Goal: Information Seeking & Learning: Learn about a topic

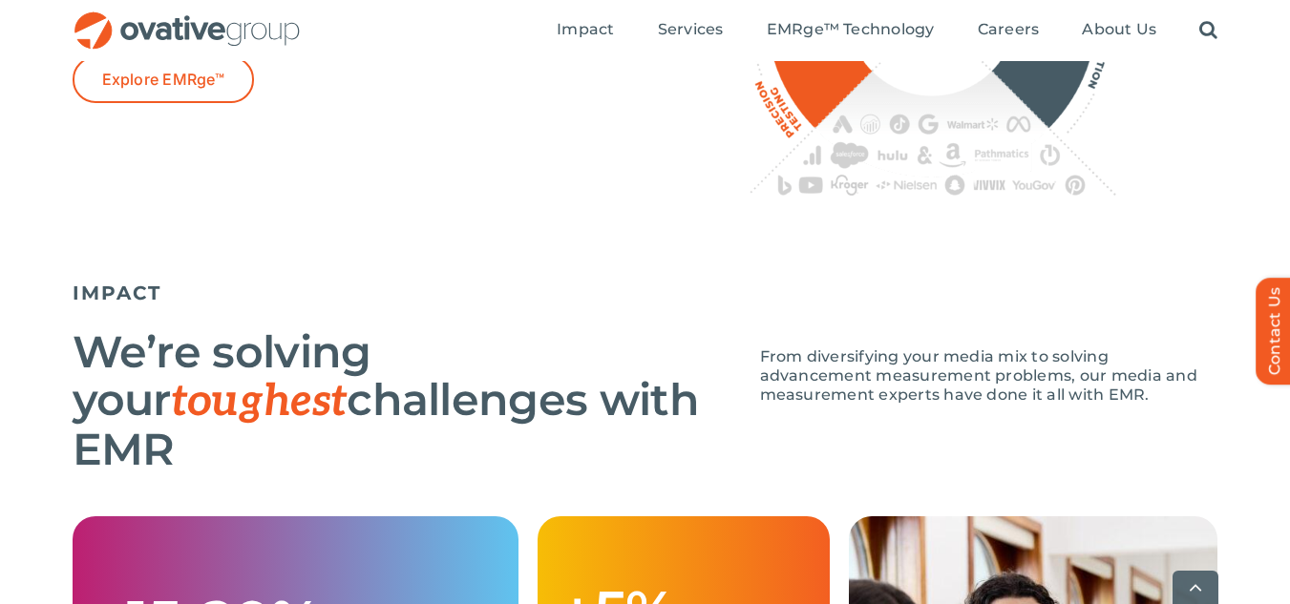
scroll to position [1500, 0]
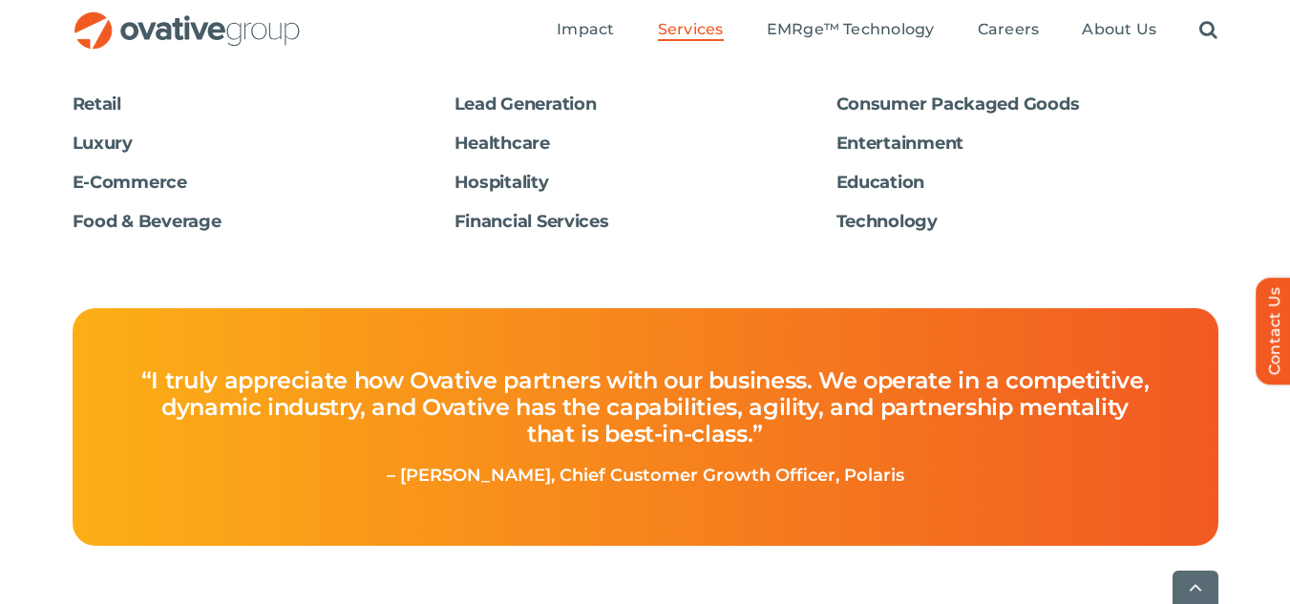
scroll to position [3416, 0]
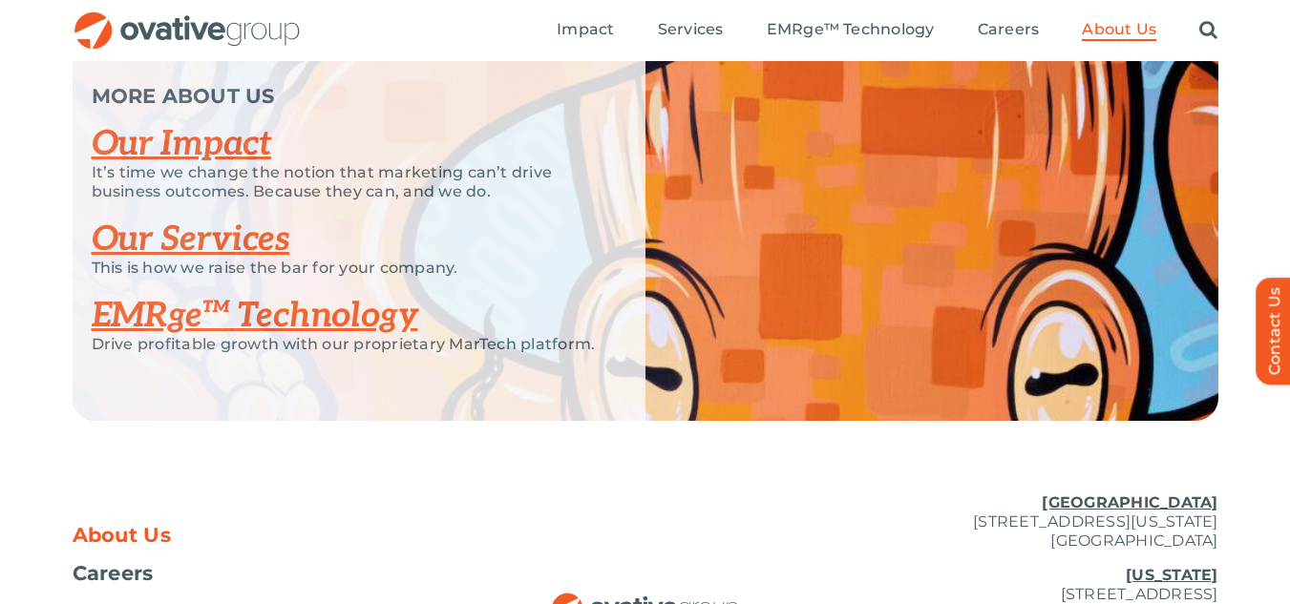
scroll to position [4308, 0]
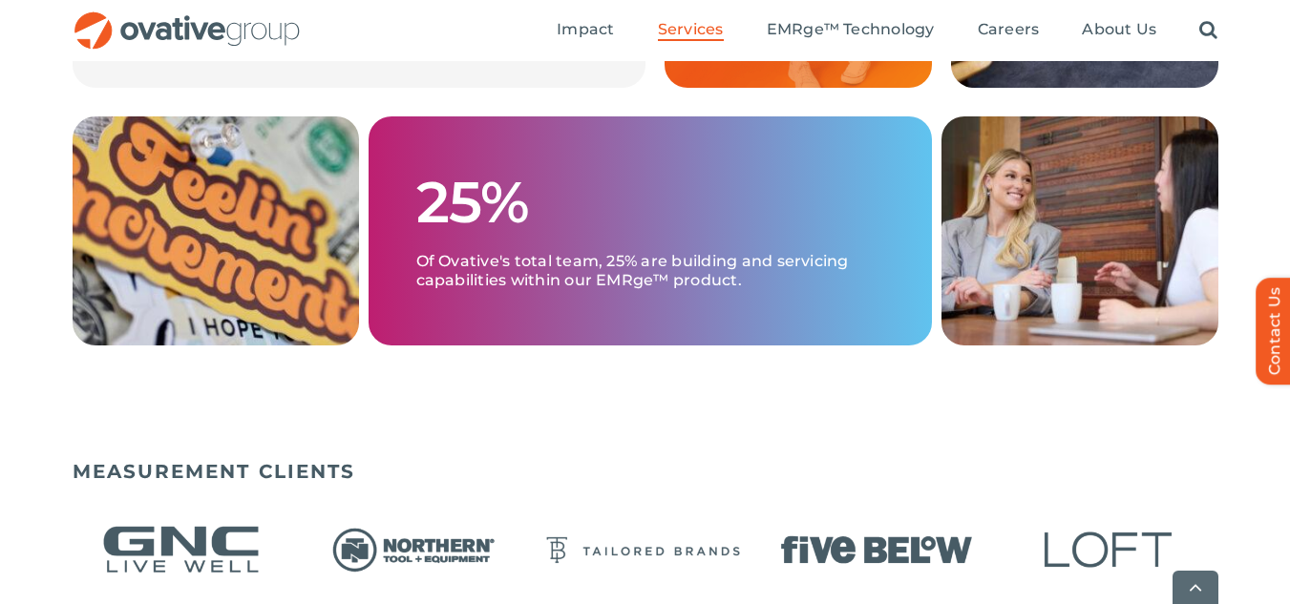
scroll to position [998, 0]
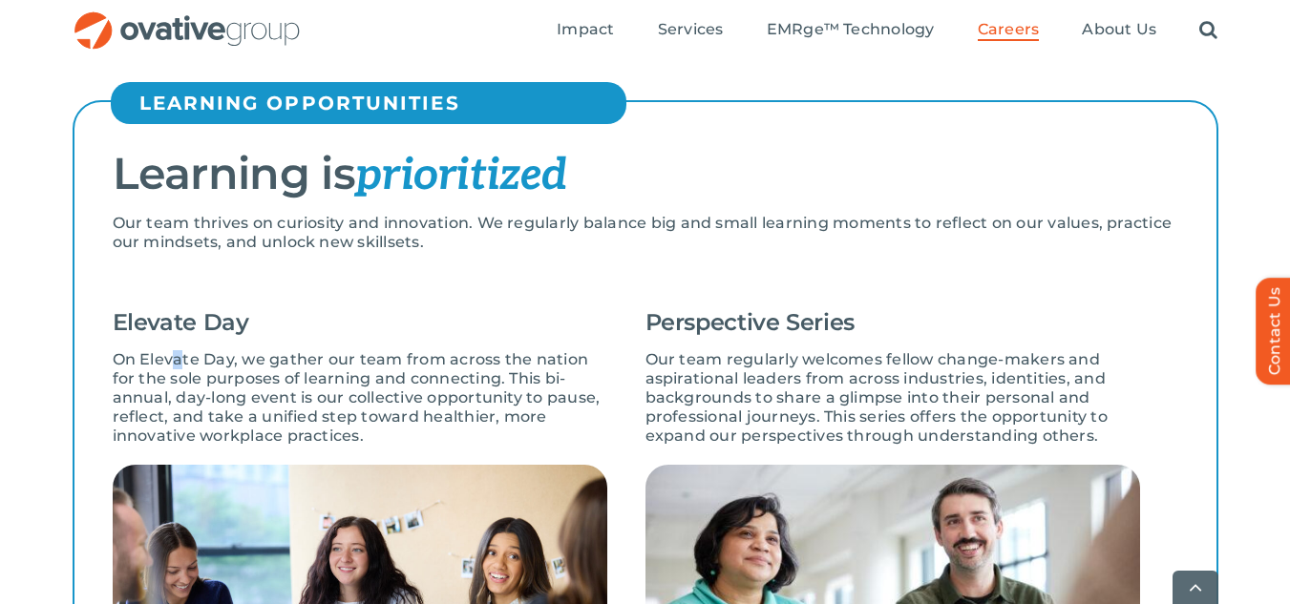
click at [179, 350] on p "On Elevate Day, we gather our team from across the nation for the sole purposes…" at bounding box center [360, 397] width 495 height 95
drag, startPoint x: 254, startPoint y: 338, endPoint x: 244, endPoint y: 336, distance: 9.7
click at [244, 350] on p "On Elevate Day, we gather our team from across the nation for the sole purposes…" at bounding box center [360, 397] width 495 height 95
click at [249, 350] on p "On Elevate Day, we gather our team from across the nation for the sole purposes…" at bounding box center [360, 397] width 495 height 95
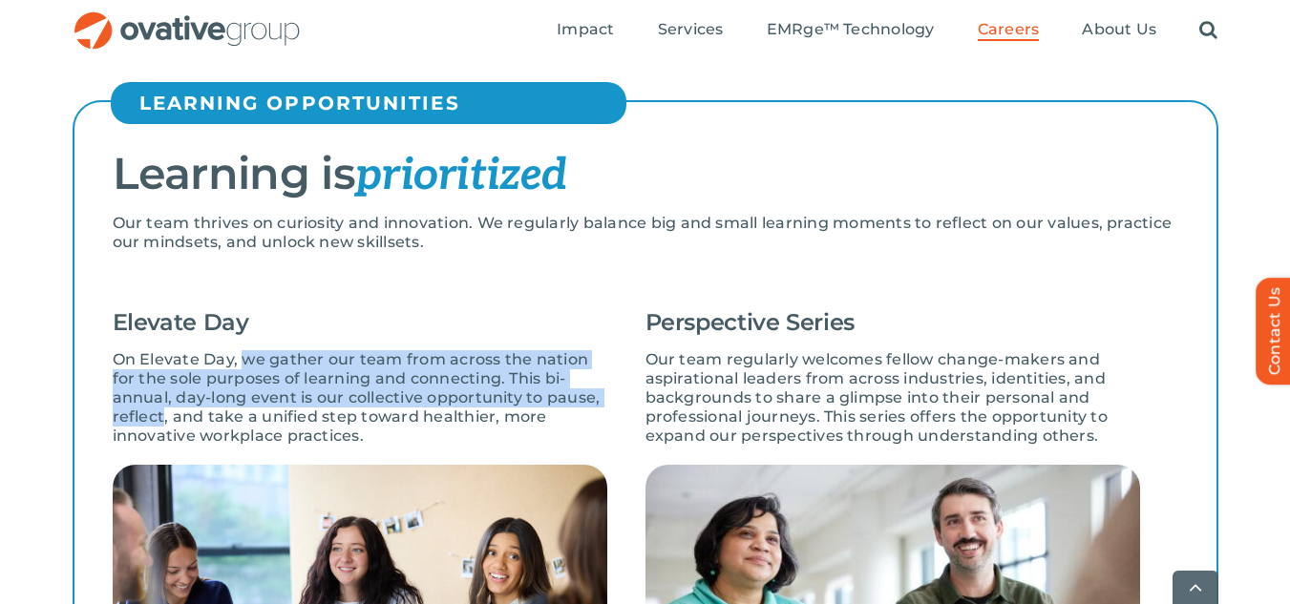
drag, startPoint x: 249, startPoint y: 338, endPoint x: 159, endPoint y: 392, distance: 105.0
click at [159, 392] on p "On Elevate Day, we gather our team from across the nation for the sole purposes…" at bounding box center [360, 397] width 495 height 95
